Goal: Transaction & Acquisition: Purchase product/service

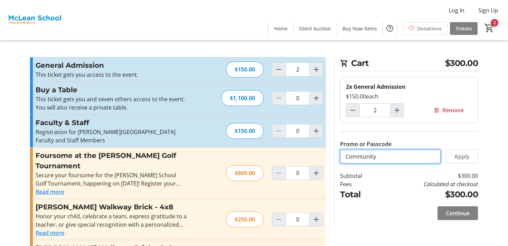
drag, startPoint x: 379, startPoint y: 158, endPoint x: 314, endPoint y: 156, distance: 64.7
click at [314, 156] on div "Promo or Passcode Apply General Admission This ticket gets you access to the ev…" at bounding box center [254, 173] width 457 height 232
type input "COMMUNITY"
click at [468, 156] on span "Apply" at bounding box center [462, 157] width 15 height 8
drag, startPoint x: 412, startPoint y: 160, endPoint x: 342, endPoint y: 154, distance: 70.1
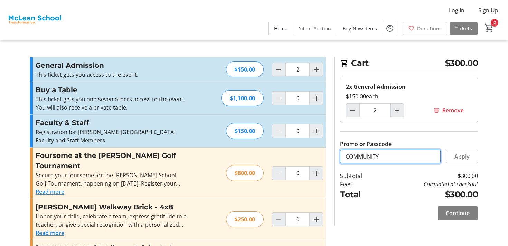
click at [342, 154] on input "COMMUNITY" at bounding box center [390, 157] width 101 height 14
click at [465, 159] on span "Apply" at bounding box center [462, 157] width 15 height 8
click at [461, 218] on span at bounding box center [458, 213] width 40 height 17
click at [277, 70] on mat-icon "Decrement by one" at bounding box center [279, 69] width 8 height 8
type input "1"
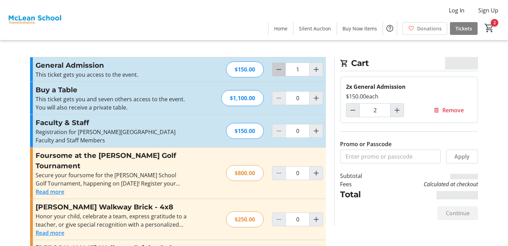
type input "1"
click at [277, 70] on mat-icon "Decrement by one" at bounding box center [279, 69] width 8 height 8
type input "0"
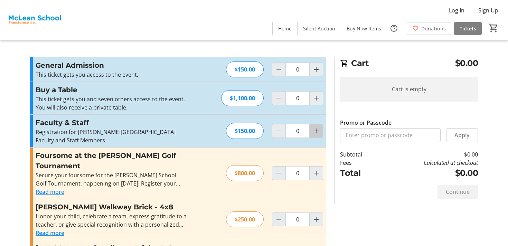
click at [320, 128] on mat-icon "Increment by one" at bounding box center [316, 131] width 8 height 8
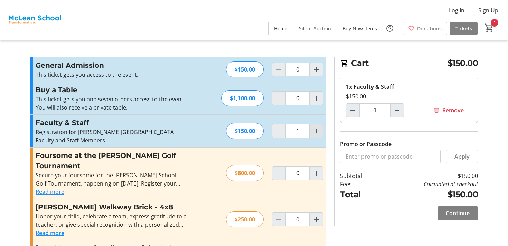
click at [320, 128] on mat-icon "Increment by one" at bounding box center [316, 131] width 8 height 8
type input "2"
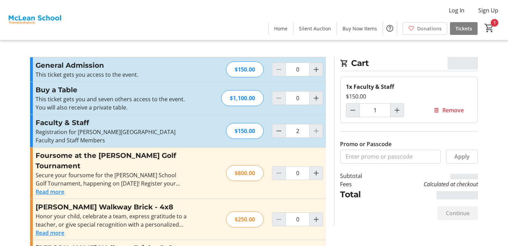
type input "2"
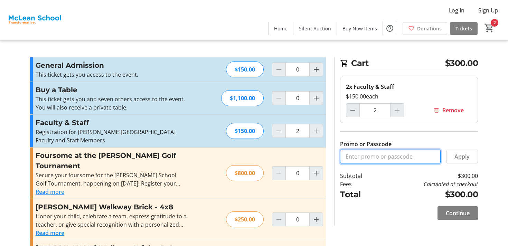
click at [351, 158] on input "Promo or Passcode" at bounding box center [390, 157] width 101 height 14
type input "COMMUNITY"
click at [469, 155] on span "Apply" at bounding box center [462, 157] width 15 height 8
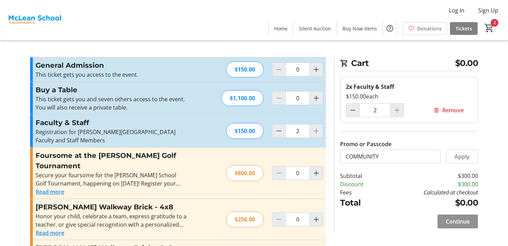
click at [461, 221] on span "Continue" at bounding box center [458, 222] width 24 height 8
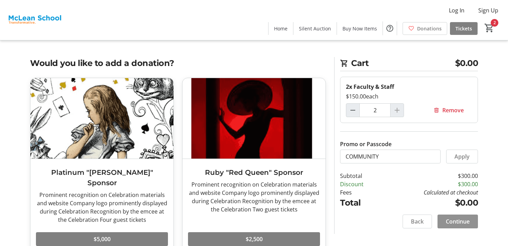
click at [466, 224] on span "Continue" at bounding box center [458, 222] width 24 height 8
select select
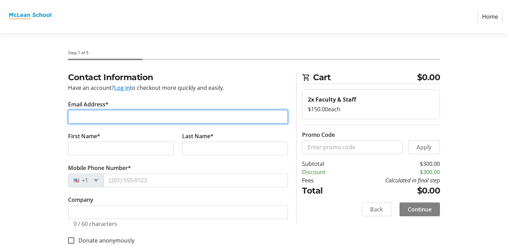
click at [217, 121] on input "Email Address*" at bounding box center [178, 117] width 220 height 14
type input "[EMAIL_ADDRESS][DOMAIN_NAME]"
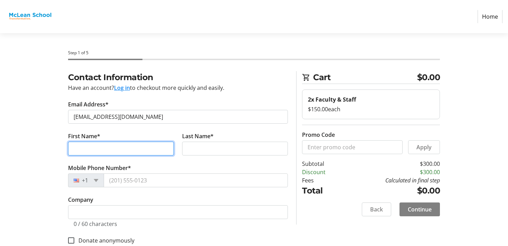
type input "[PERSON_NAME]"
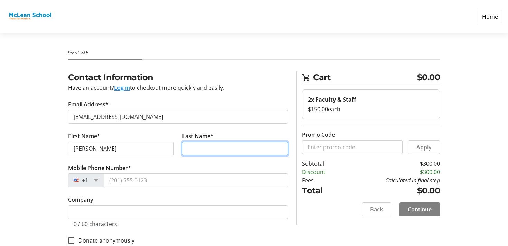
type input "Gray"
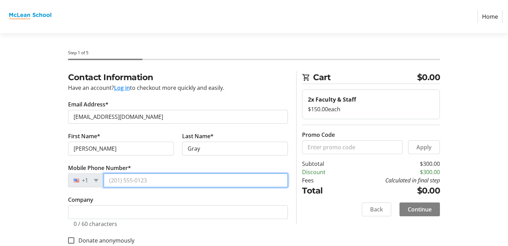
type input "[PHONE_NUMBER]"
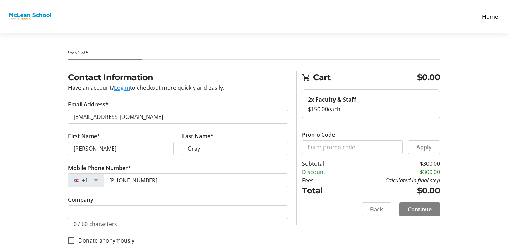
type input "[STREET_ADDRESS][PERSON_NAME]"
type input "Bethesda"
type input "20817"
select select "US"
select select "MD"
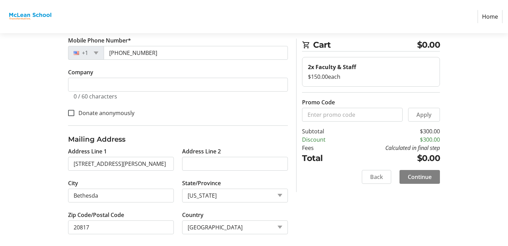
scroll to position [132, 0]
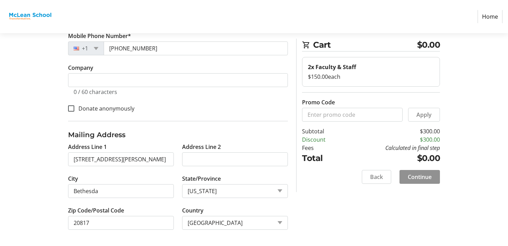
click at [416, 177] on span "Continue" at bounding box center [420, 177] width 24 height 8
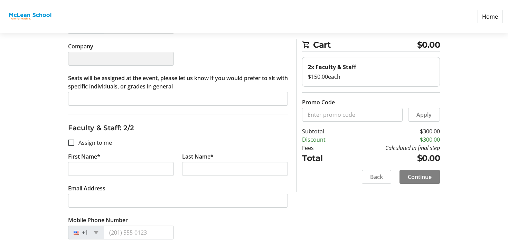
scroll to position [227, 0]
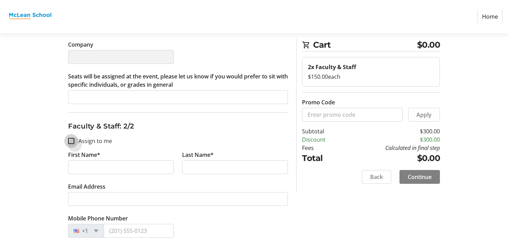
click at [73, 143] on input "Assign to me" at bounding box center [71, 141] width 6 height 6
checkbox input "true"
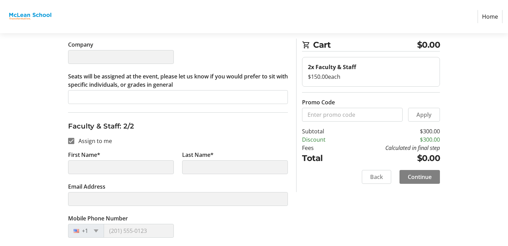
type input "[PERSON_NAME]"
type input "Gray"
type input "[EMAIL_ADDRESS][DOMAIN_NAME]"
type input "[PHONE_NUMBER]"
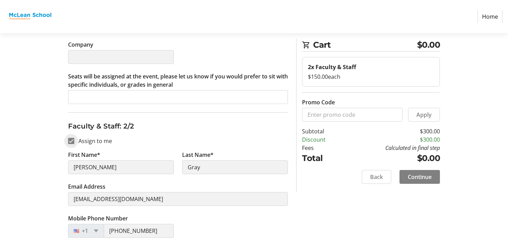
click at [73, 140] on input "Assign to me" at bounding box center [71, 141] width 6 height 6
checkbox input "false"
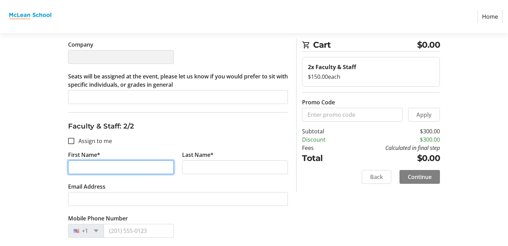
click at [80, 168] on input "First Name*" at bounding box center [121, 167] width 106 height 14
type input "[PERSON_NAME]"
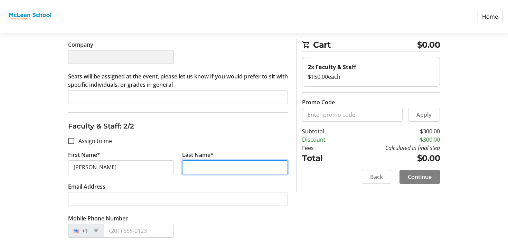
type input "[PERSON_NAME]"
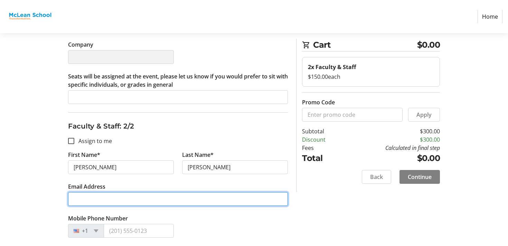
type input "[EMAIL_ADDRESS][DOMAIN_NAME]"
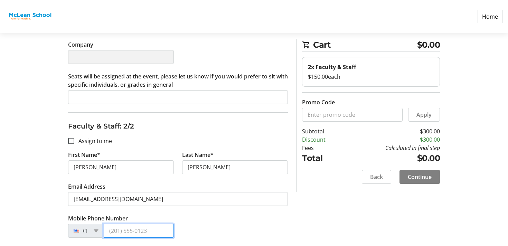
type input "[PHONE_NUMBER]"
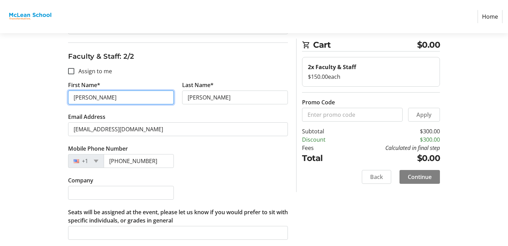
scroll to position [299, 0]
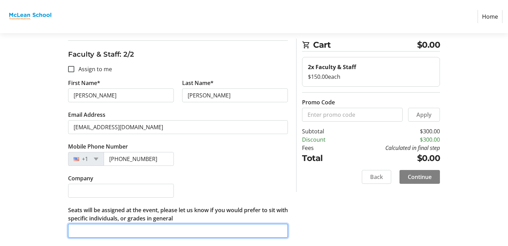
click at [154, 233] on input "Seats will be assigned at the event, please let us know if you would prefer to …" at bounding box center [178, 231] width 220 height 14
type input "As an Administrator, I am happy to sit anywhere."
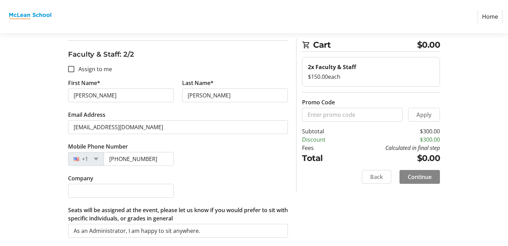
click at [421, 177] on span "Continue" at bounding box center [420, 177] width 24 height 8
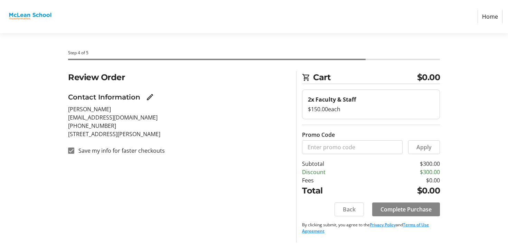
click at [388, 208] on span "Complete Purchase" at bounding box center [406, 209] width 51 height 8
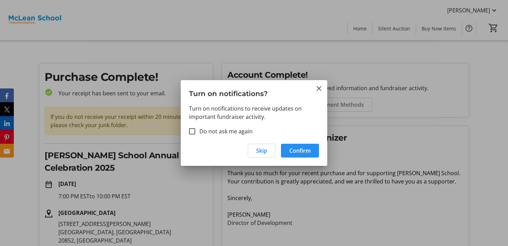
click at [297, 152] on span "Confirm" at bounding box center [299, 151] width 21 height 8
